Goal: Information Seeking & Learning: Learn about a topic

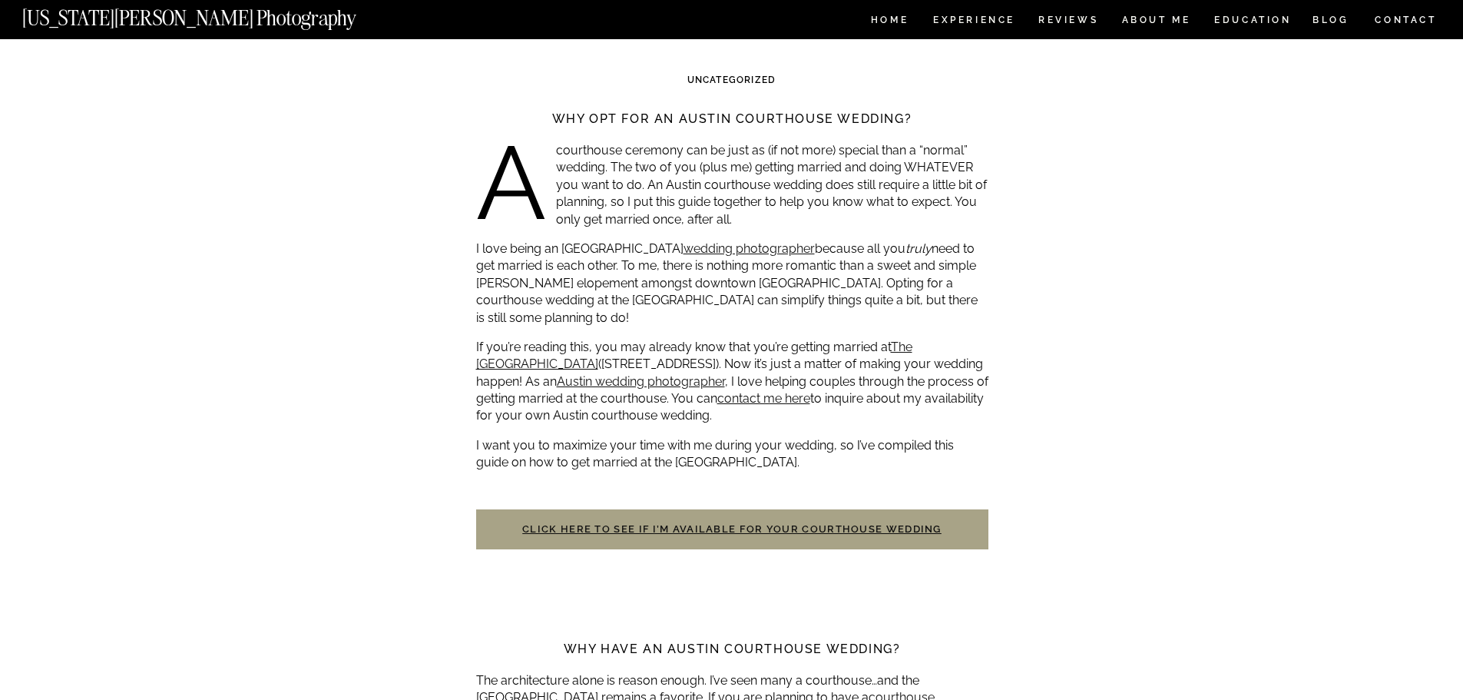
scroll to position [384, 0]
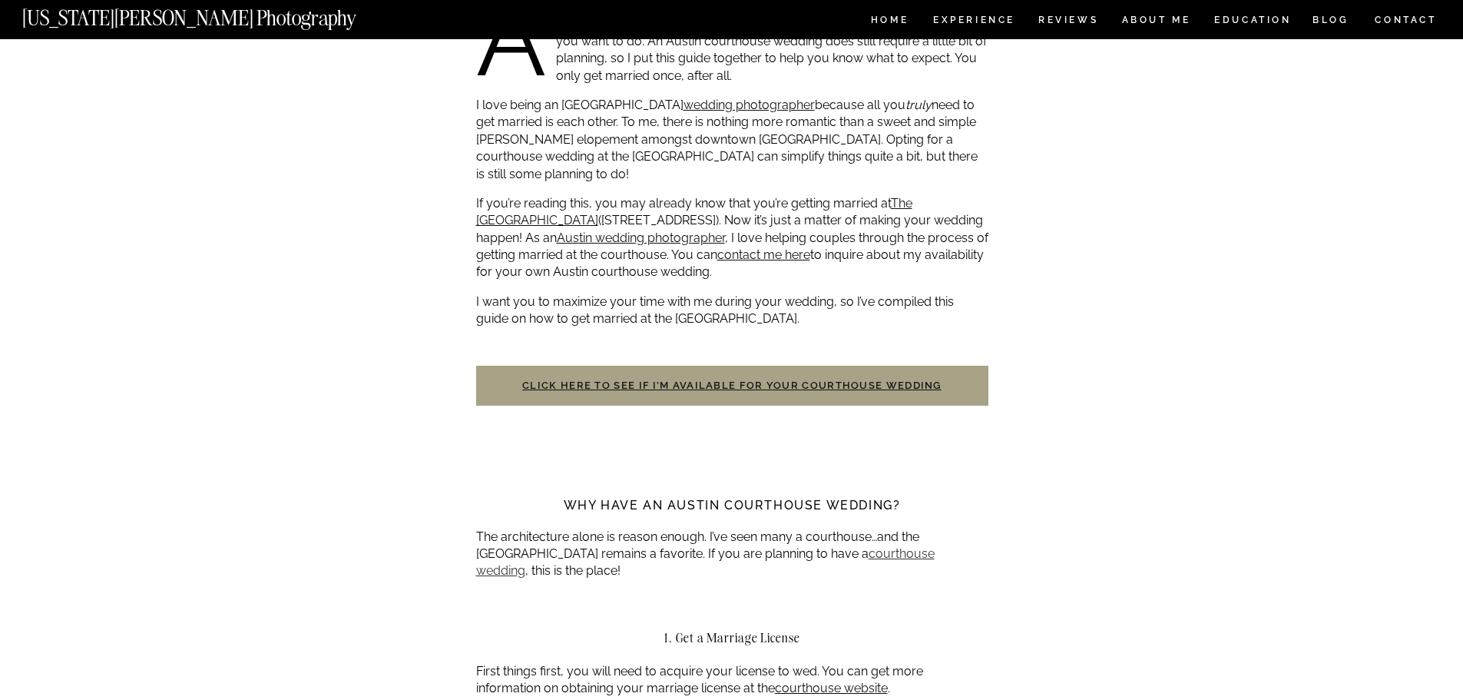
click at [870, 552] on link "courthouse wedding" at bounding box center [705, 561] width 459 height 31
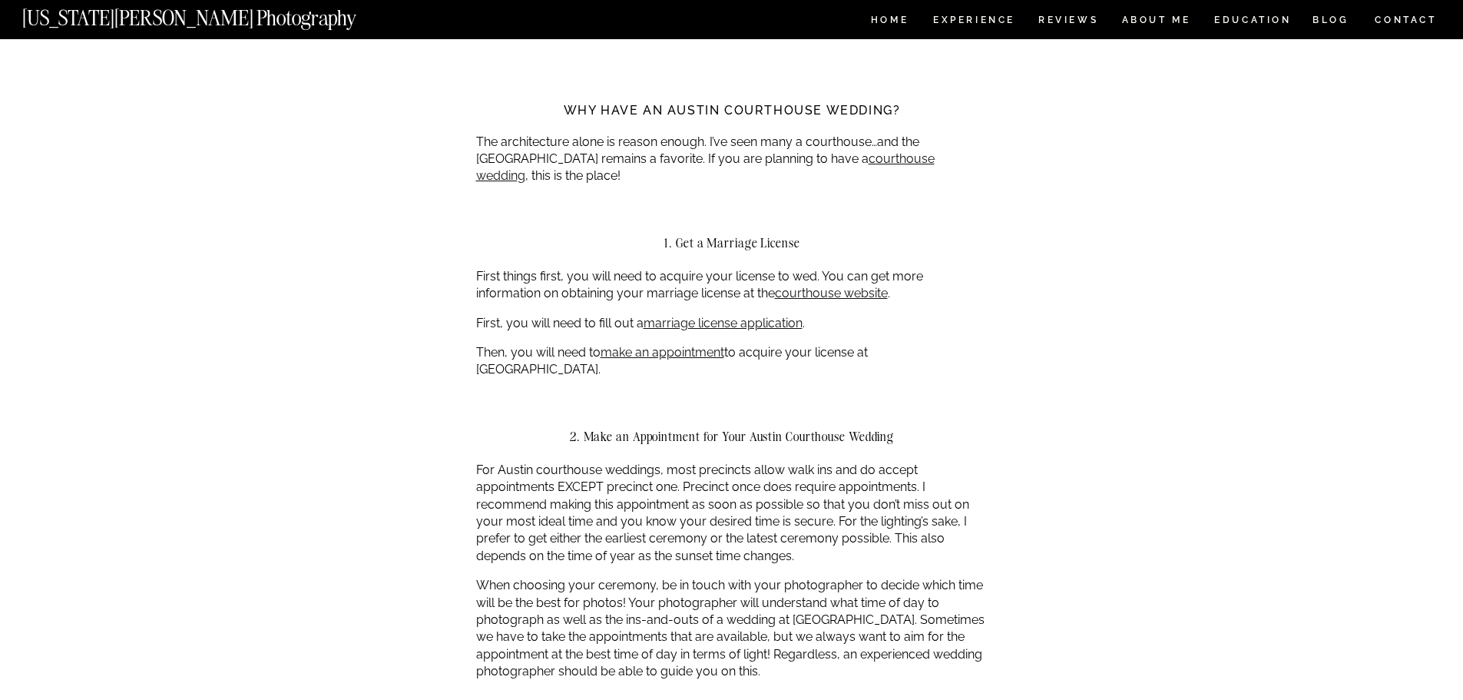
scroll to position [691, 0]
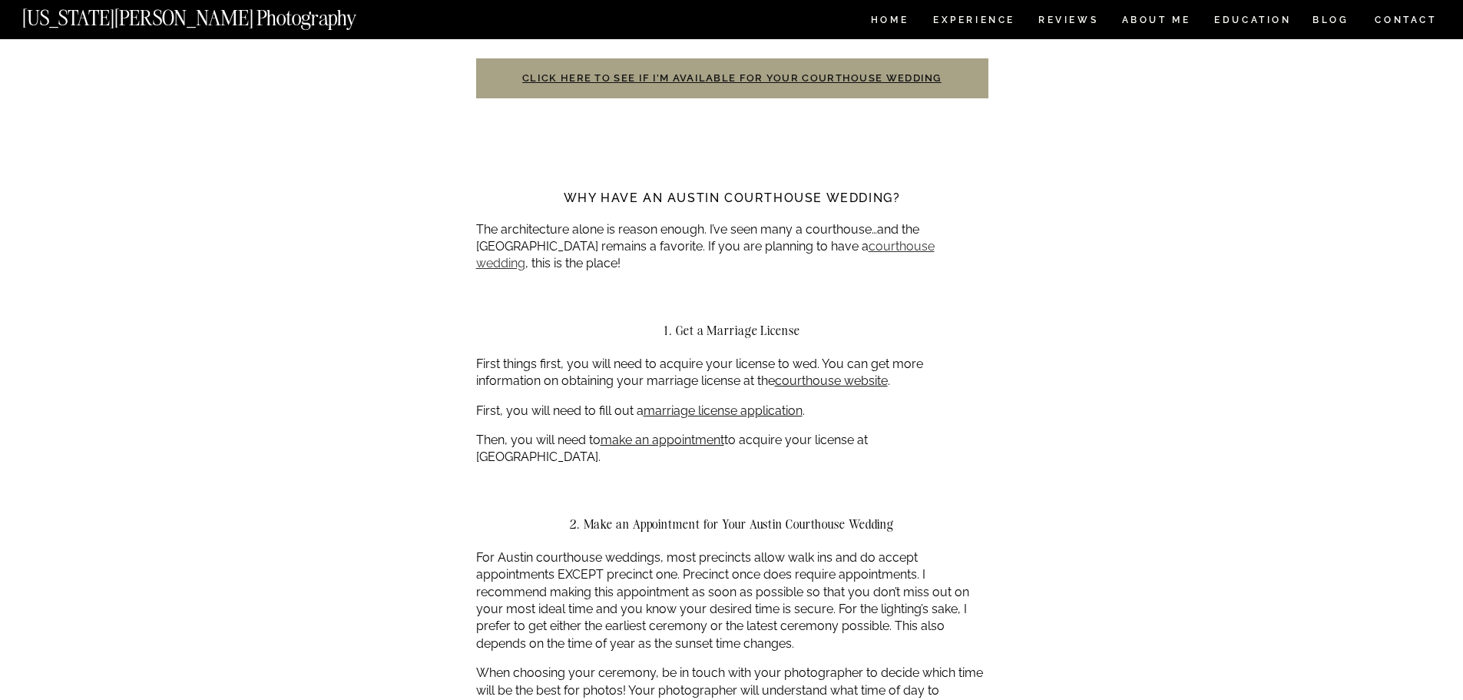
click at [922, 250] on link "courthouse wedding" at bounding box center [705, 254] width 459 height 31
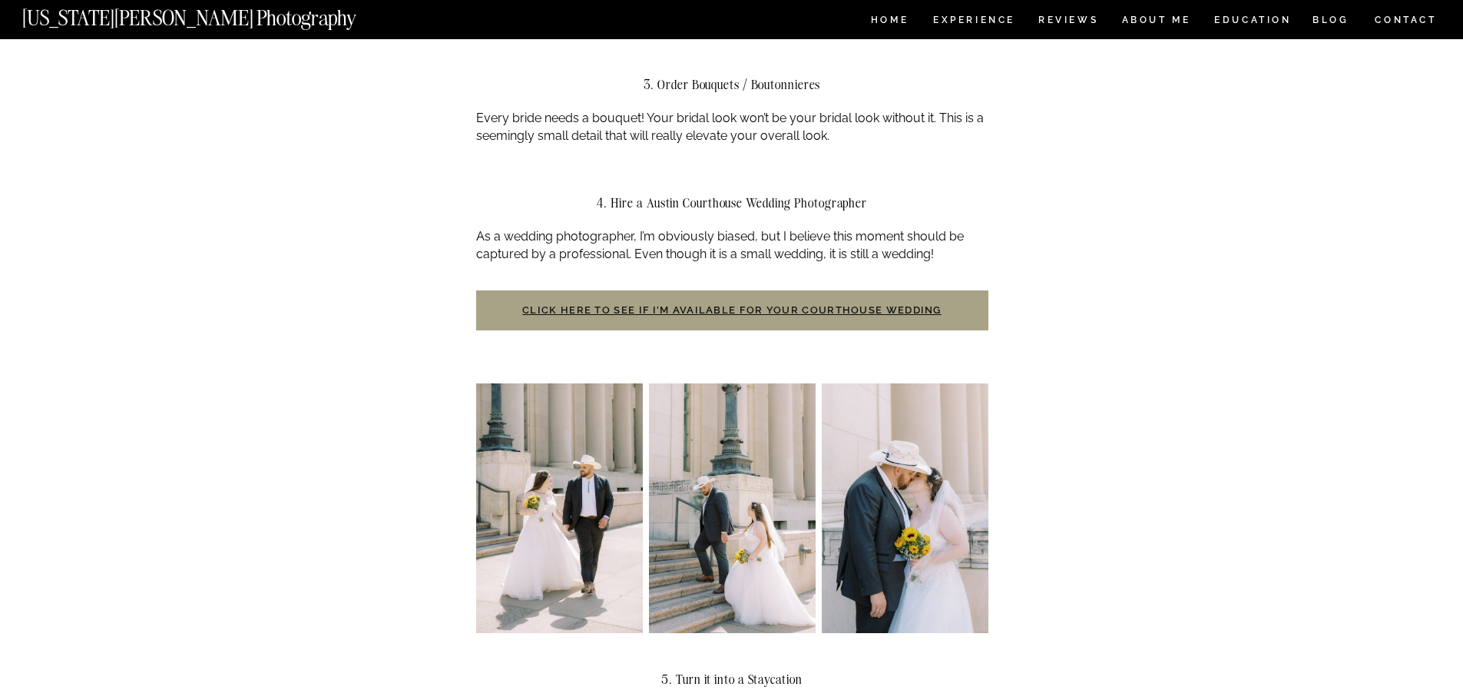
scroll to position [1229, 0]
